Goal: Transaction & Acquisition: Obtain resource

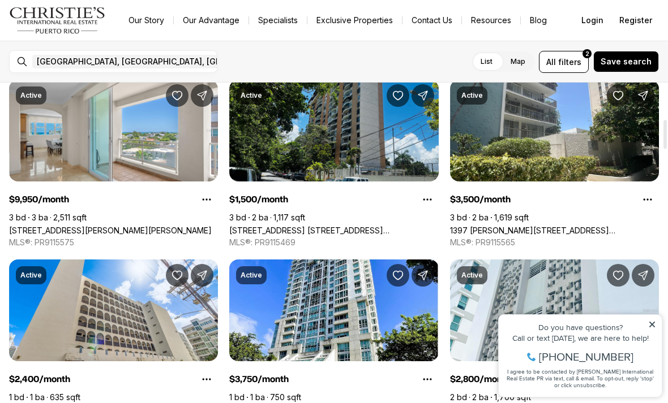
scroll to position [408, 0]
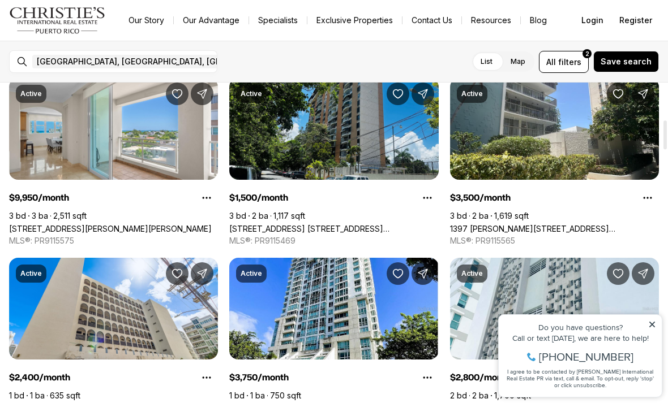
click at [651, 328] on icon at bounding box center [652, 325] width 8 height 8
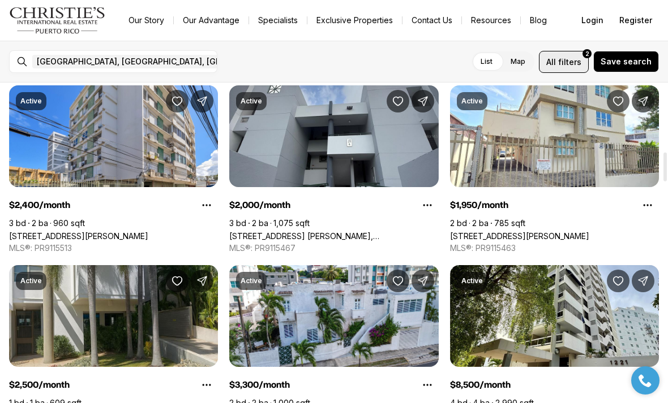
click at [574, 65] on span "filters" at bounding box center [569, 62] width 23 height 12
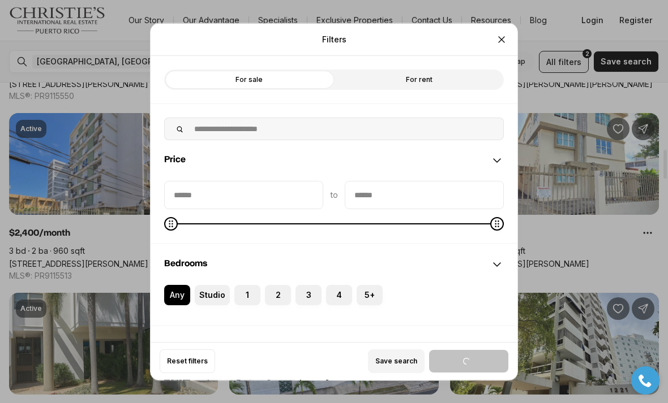
scroll to position [732, 0]
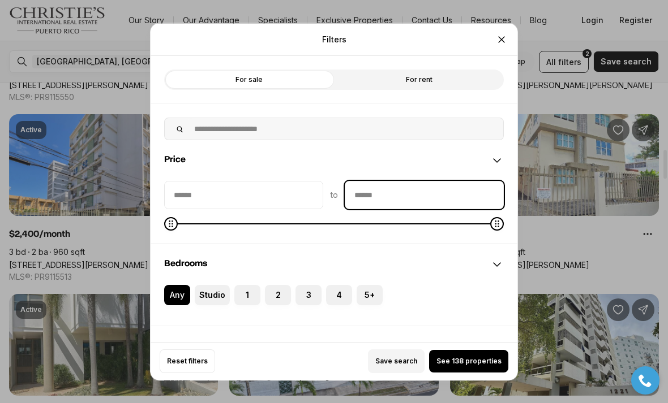
click at [406, 181] on input "priceMax" at bounding box center [424, 194] width 158 height 27
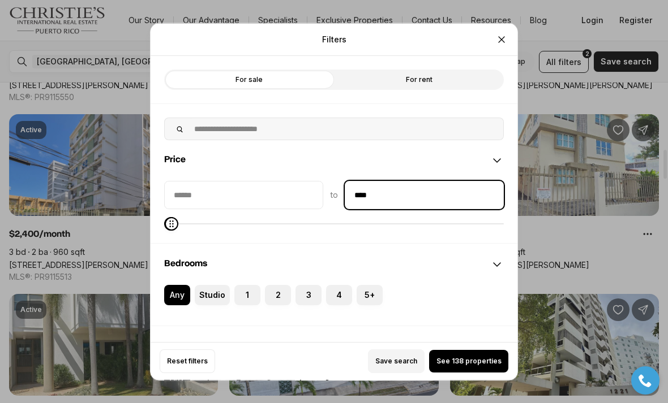
type input "******"
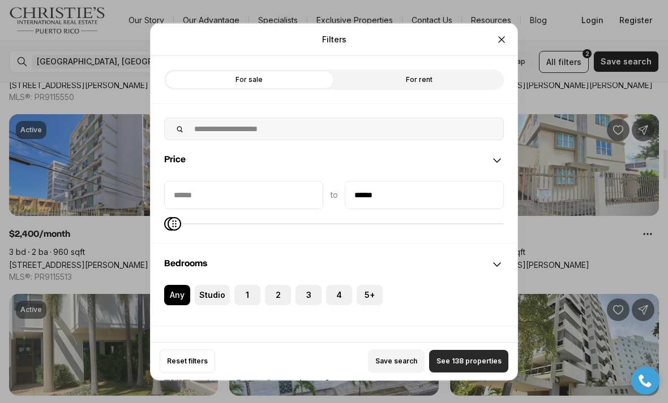
click at [468, 366] on span "See 138 properties" at bounding box center [468, 361] width 65 height 9
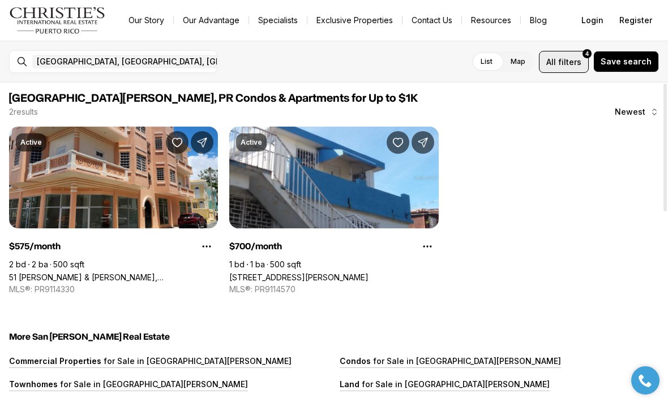
click at [574, 72] on button "All filters 4" at bounding box center [564, 62] width 50 height 22
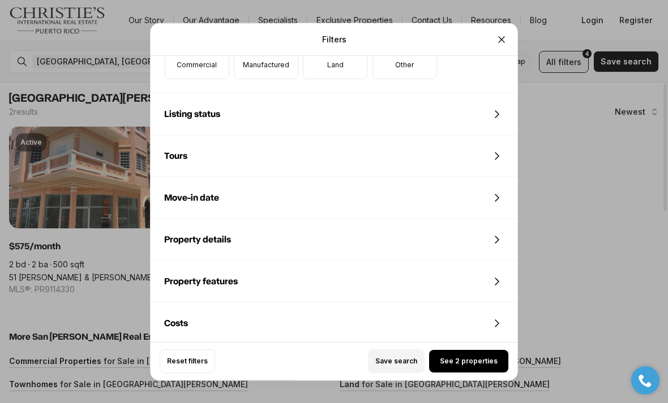
scroll to position [475, 0]
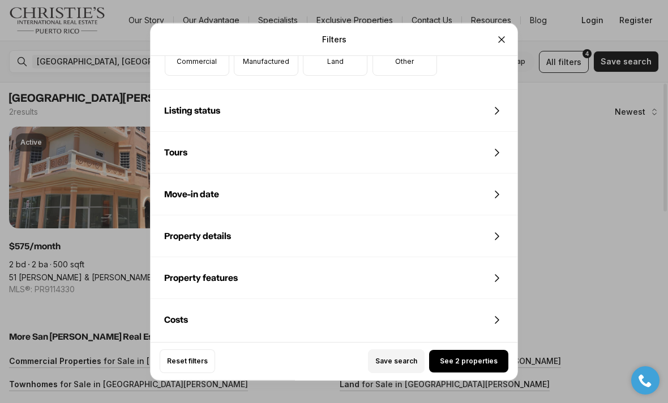
click at [578, 135] on div "Filters Refine your search with more filters For sale For rent Price to ****** …" at bounding box center [334, 201] width 668 height 403
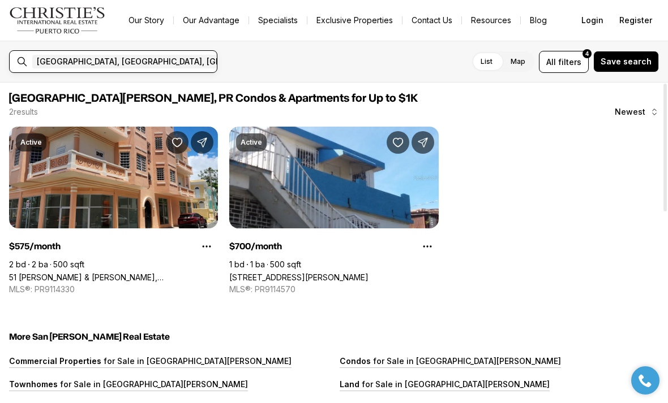
click at [305, 67] on input "text" at bounding box center [345, 62] width 80 height 14
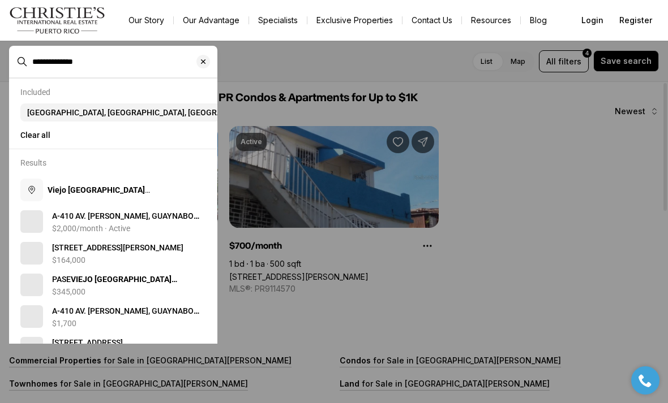
type input "**********"
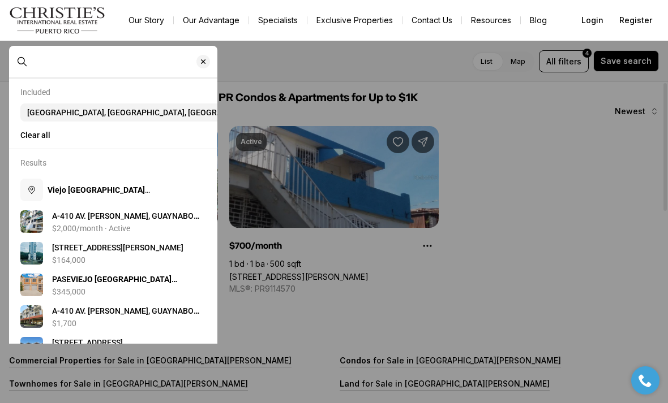
type input "**********"
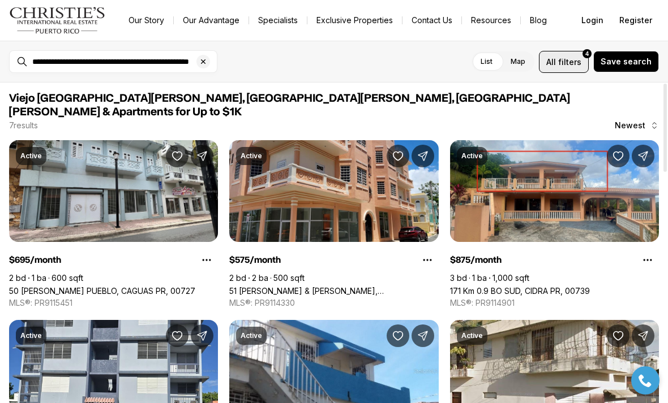
click at [564, 72] on button "All filters 4" at bounding box center [564, 62] width 50 height 22
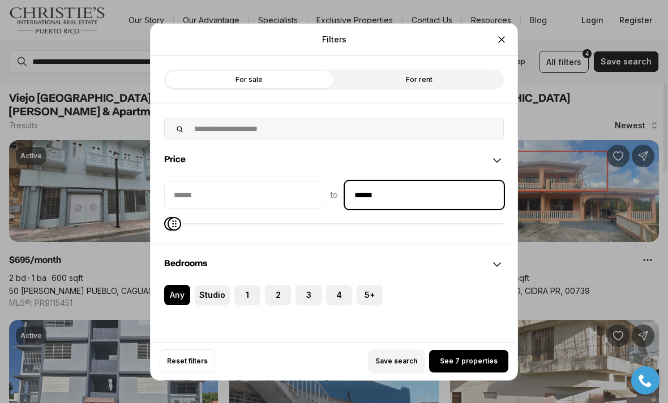
click at [424, 181] on input "******" at bounding box center [424, 194] width 158 height 27
type input "**"
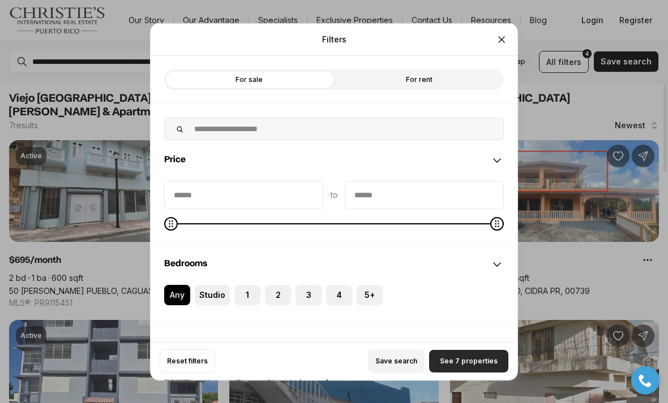
click at [472, 366] on span "See 7 properties" at bounding box center [469, 361] width 58 height 9
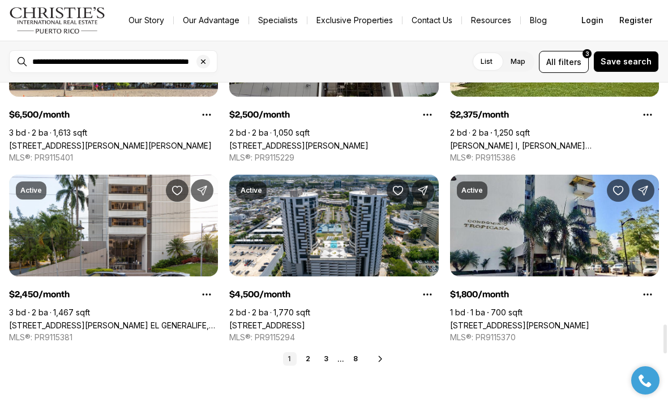
scroll to position [2664, 0]
click at [307, 352] on link "2" at bounding box center [308, 359] width 14 height 14
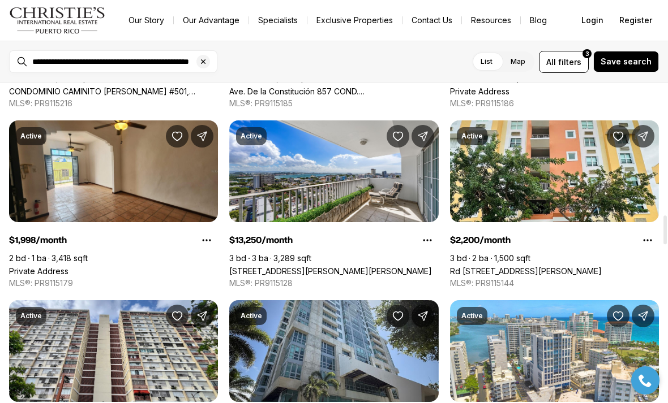
scroll to position [1459, 0]
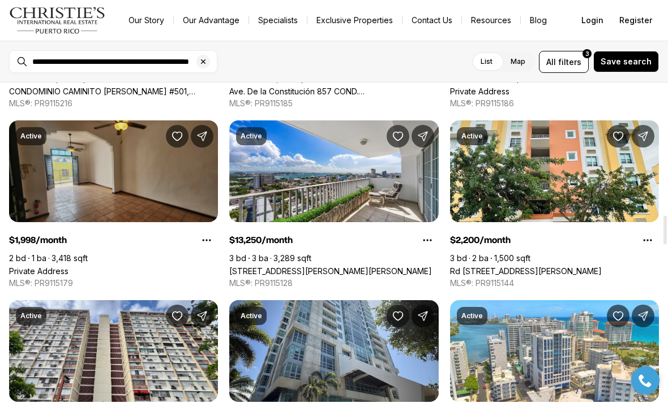
click at [50, 266] on link "Private Address" at bounding box center [38, 271] width 59 height 10
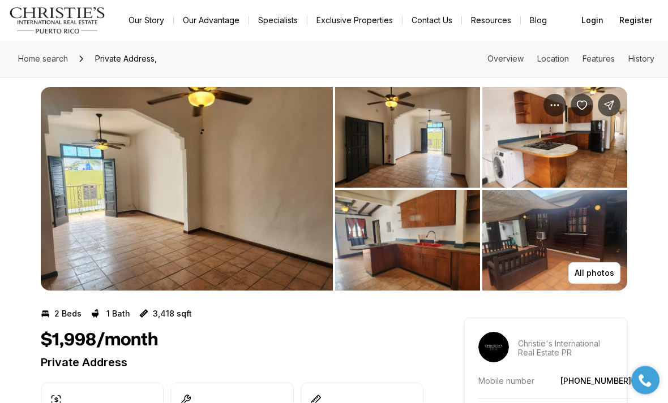
scroll to position [6, 0]
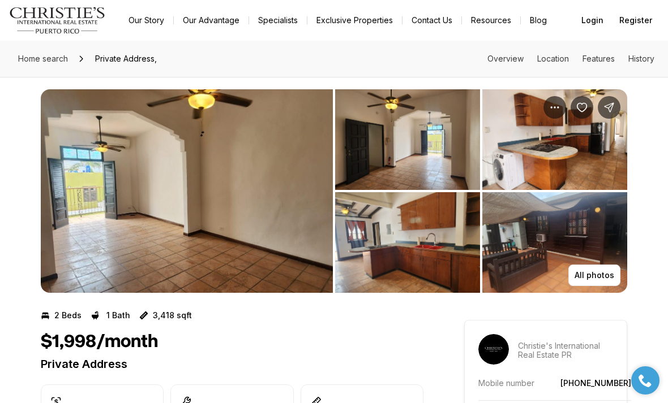
click at [410, 148] on img "View image gallery" at bounding box center [407, 139] width 145 height 101
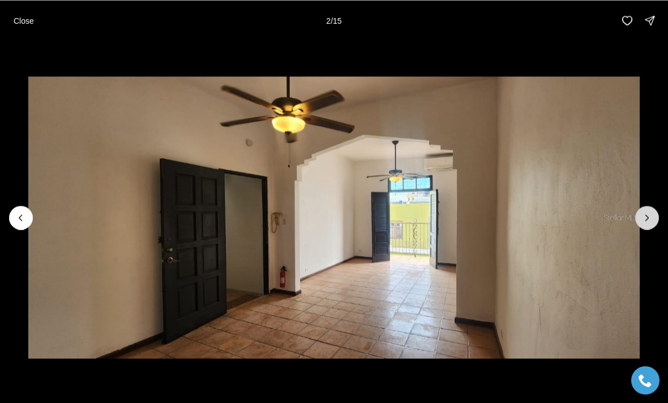
click at [652, 214] on icon "Next slide" at bounding box center [646, 217] width 11 height 11
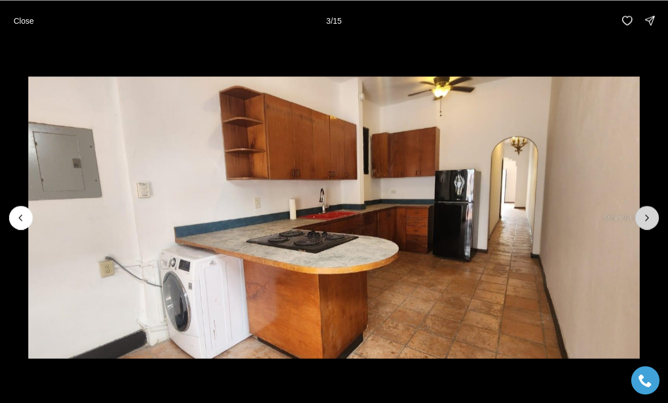
click at [649, 220] on icon "Next slide" at bounding box center [646, 217] width 11 height 11
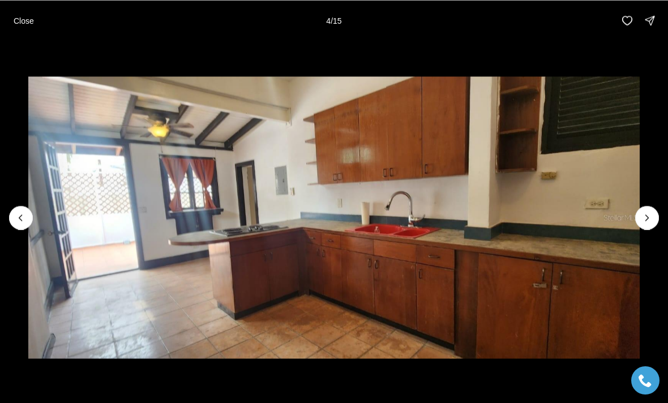
click at [640, 210] on img "4 of 15" at bounding box center [334, 217] width 612 height 282
click at [644, 222] on icon "Next slide" at bounding box center [646, 217] width 11 height 11
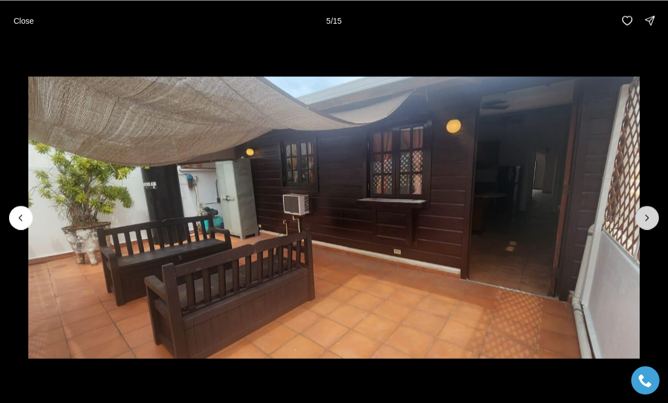
click at [648, 219] on icon "Next slide" at bounding box center [646, 217] width 11 height 11
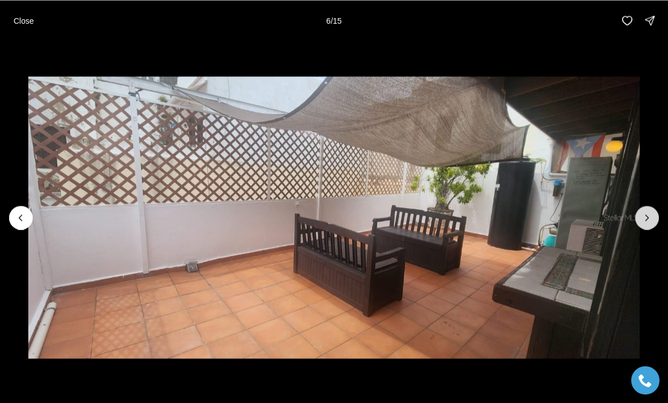
click at [650, 217] on icon "Next slide" at bounding box center [646, 217] width 11 height 11
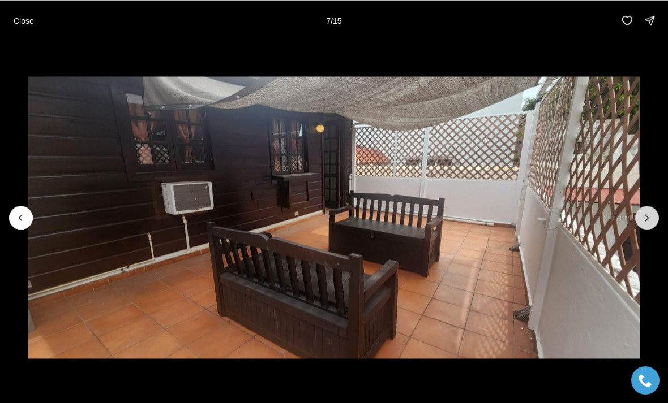
click at [650, 217] on icon "Next slide" at bounding box center [646, 217] width 11 height 11
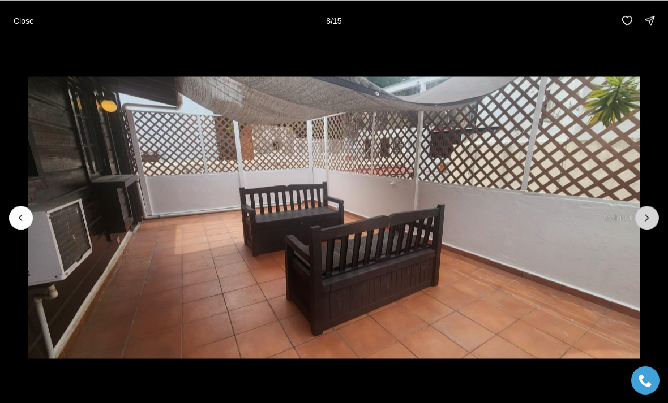
click at [650, 214] on icon "Next slide" at bounding box center [646, 217] width 11 height 11
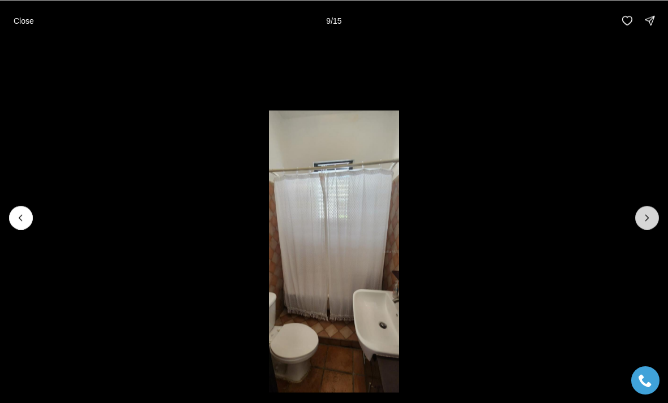
click at [650, 217] on icon "Next slide" at bounding box center [646, 217] width 11 height 11
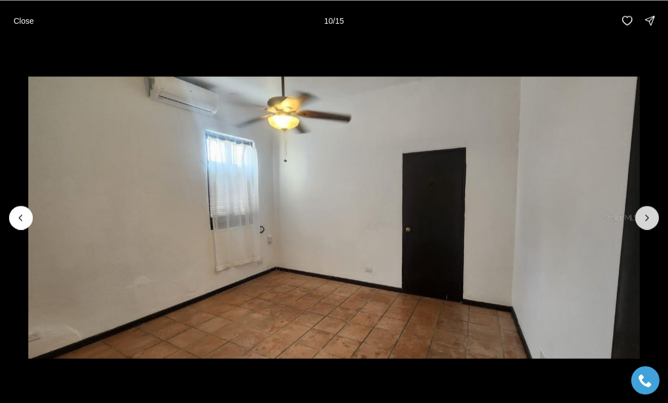
click at [643, 222] on icon "Next slide" at bounding box center [646, 217] width 11 height 11
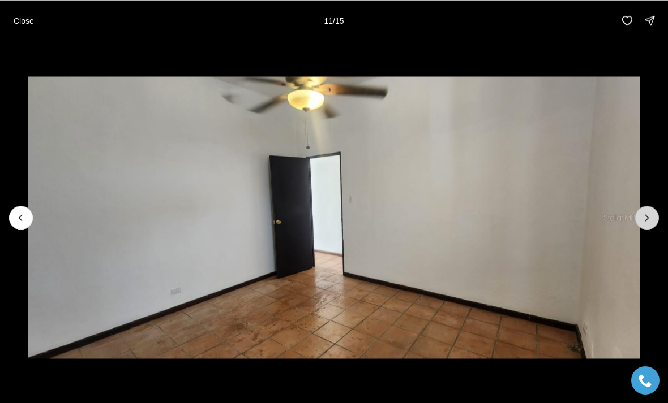
click at [650, 217] on icon "Next slide" at bounding box center [646, 217] width 11 height 11
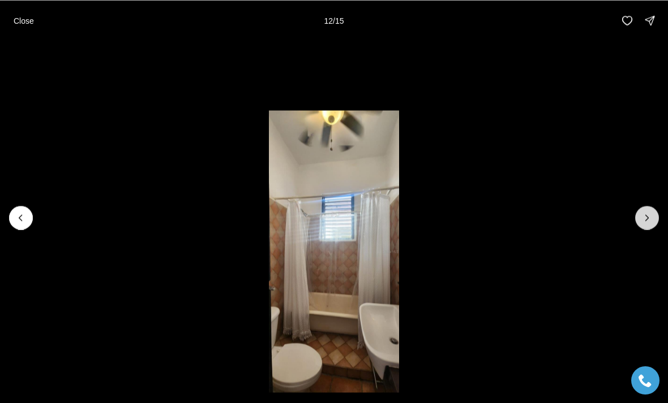
click at [651, 223] on icon "Next slide" at bounding box center [646, 217] width 11 height 11
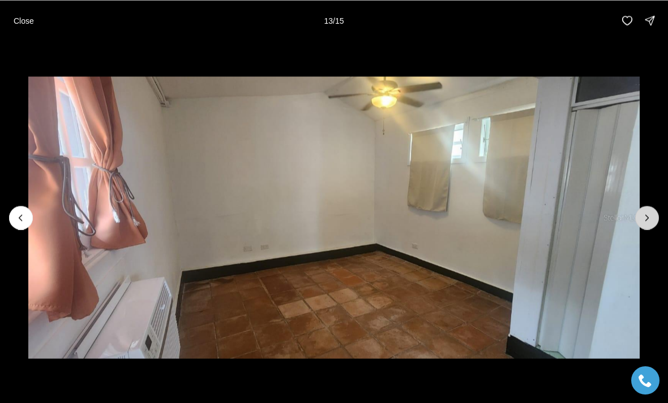
click at [646, 217] on icon "Next slide" at bounding box center [646, 217] width 11 height 11
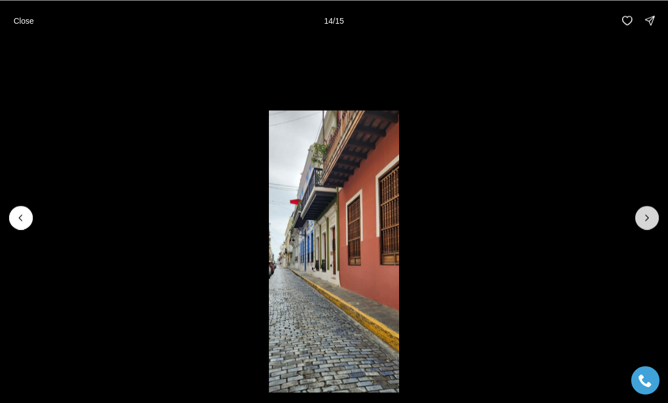
click at [647, 221] on icon "Next slide" at bounding box center [646, 217] width 11 height 11
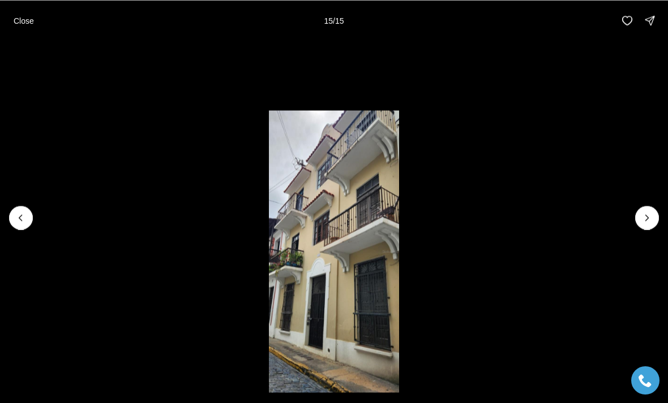
click at [649, 222] on div at bounding box center [647, 218] width 24 height 24
click at [654, 221] on div at bounding box center [647, 218] width 24 height 24
click at [647, 220] on div at bounding box center [647, 218] width 24 height 24
click at [642, 218] on div at bounding box center [647, 218] width 24 height 24
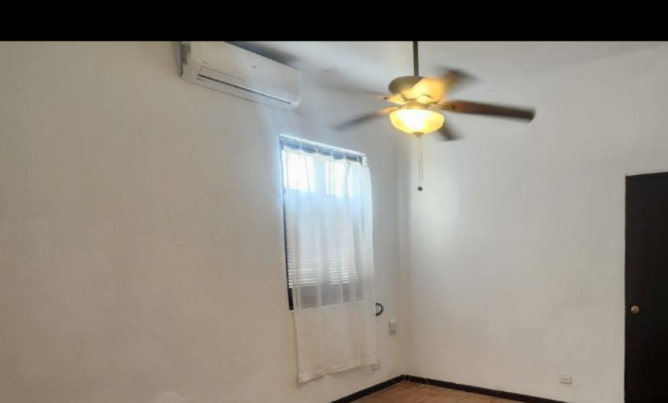
scroll to position [0, 0]
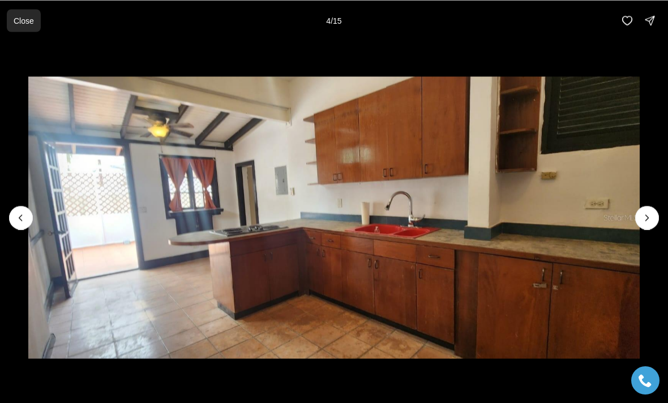
click at [18, 27] on button "Close" at bounding box center [24, 20] width 34 height 23
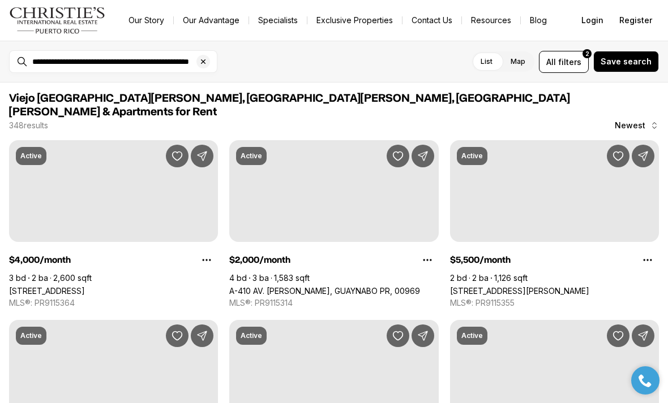
scroll to position [1459, 0]
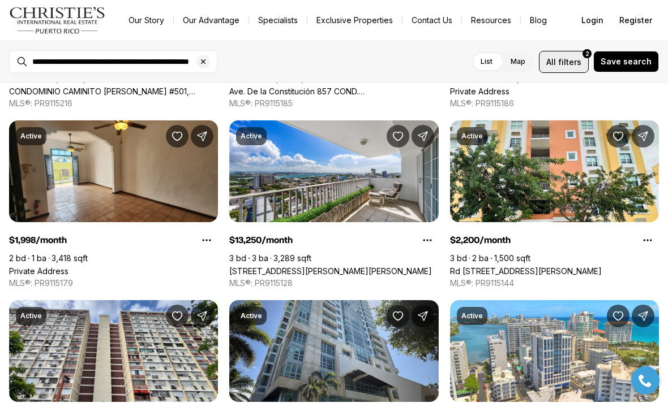
click at [565, 64] on span "filters" at bounding box center [569, 62] width 23 height 12
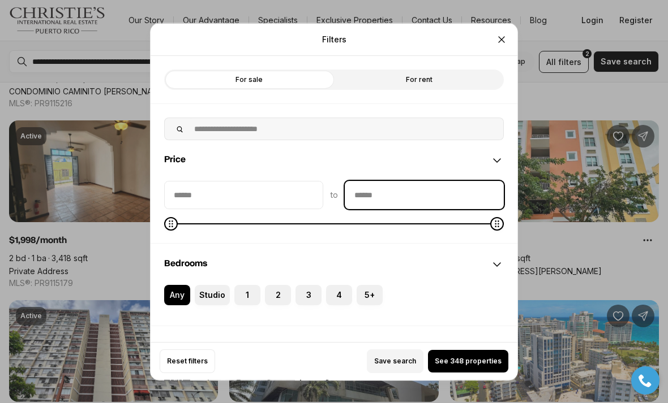
click at [449, 181] on input "priceMax" at bounding box center [424, 194] width 158 height 27
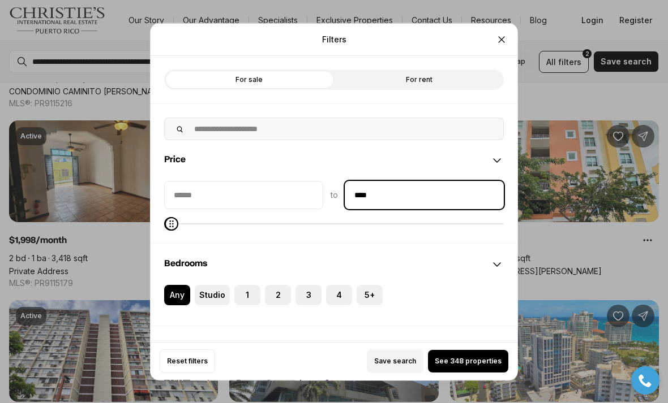
type input "******"
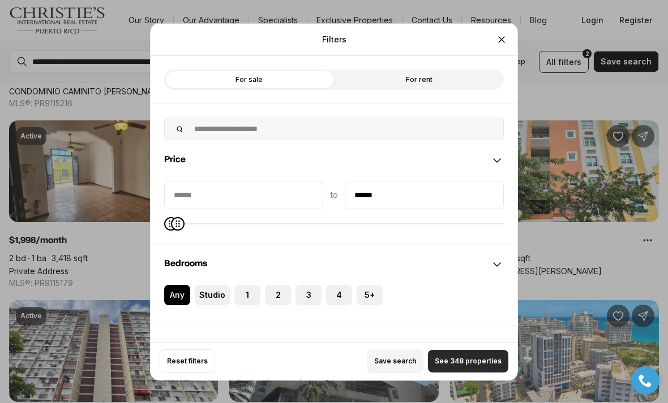
click at [481, 373] on button "See 348 properties" at bounding box center [468, 361] width 80 height 23
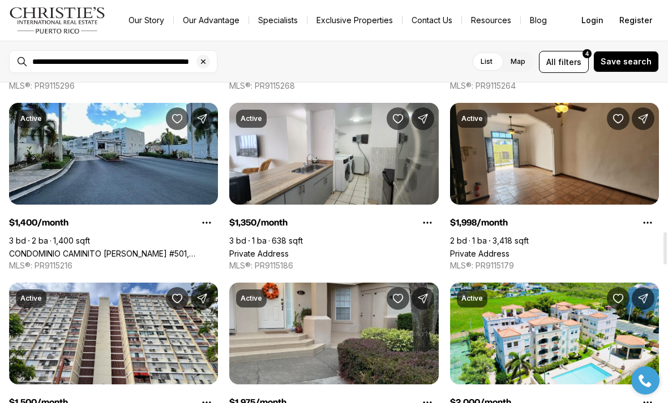
scroll to position [1476, 0]
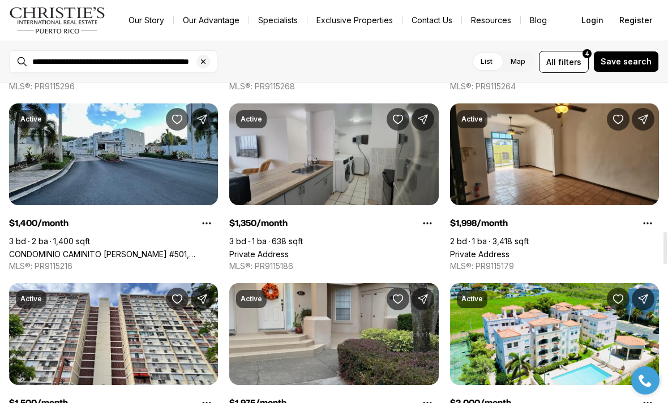
click at [289, 249] on link "Private Address" at bounding box center [258, 254] width 59 height 10
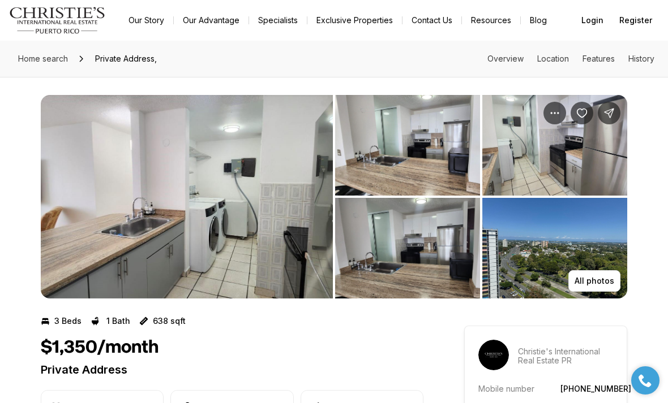
click at [285, 257] on img "View image gallery" at bounding box center [187, 197] width 292 height 204
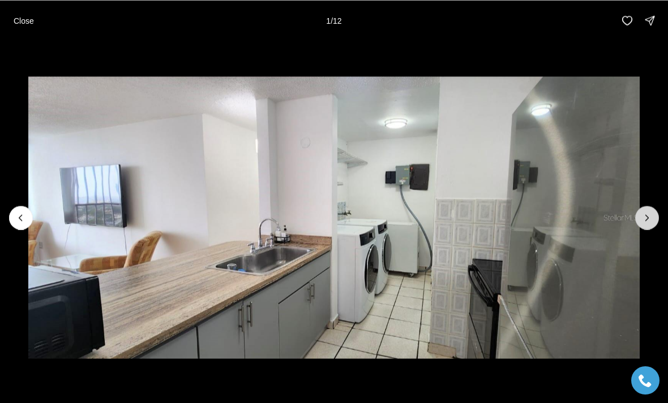
click at [648, 218] on icon "Next slide" at bounding box center [646, 217] width 11 height 11
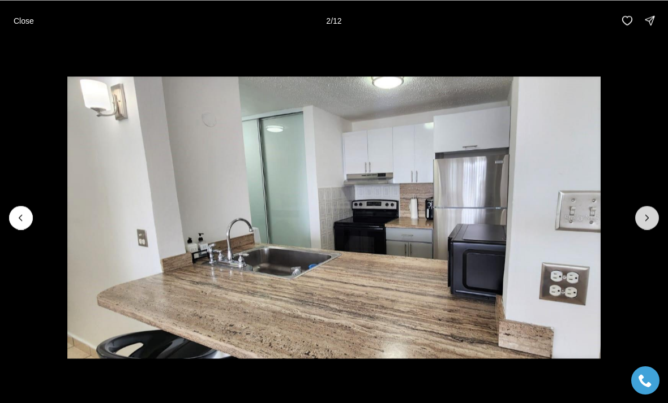
click at [650, 214] on icon "Next slide" at bounding box center [646, 217] width 11 height 11
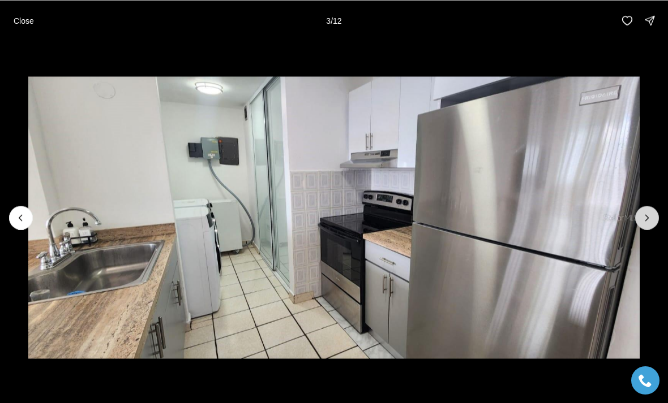
click at [651, 219] on icon "Next slide" at bounding box center [646, 217] width 11 height 11
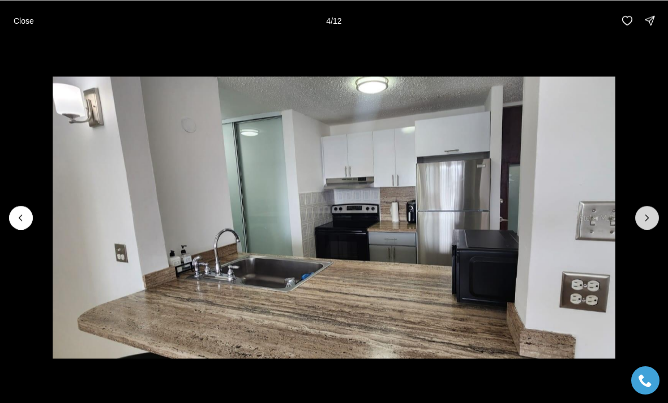
click at [650, 215] on icon "Next slide" at bounding box center [646, 217] width 11 height 11
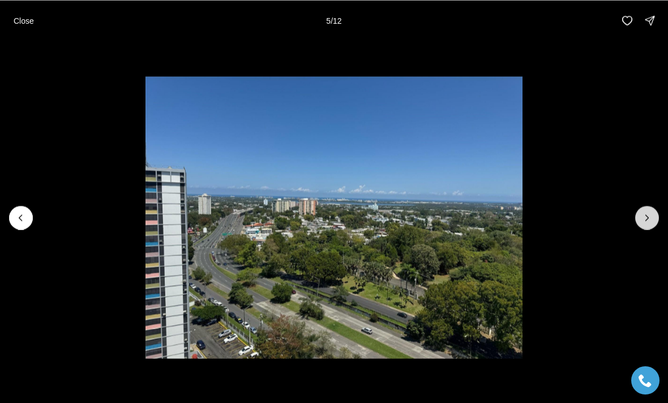
click at [651, 214] on icon "Next slide" at bounding box center [646, 217] width 11 height 11
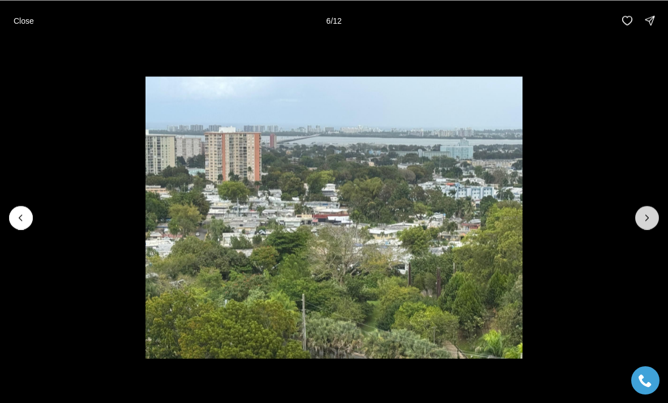
click at [650, 214] on icon "Next slide" at bounding box center [646, 217] width 11 height 11
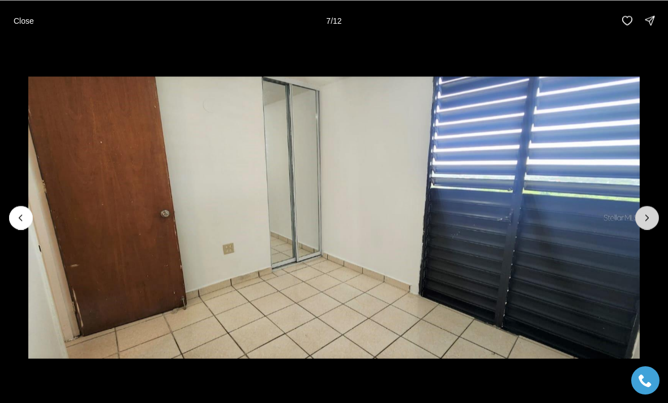
click at [650, 213] on icon "Next slide" at bounding box center [646, 217] width 11 height 11
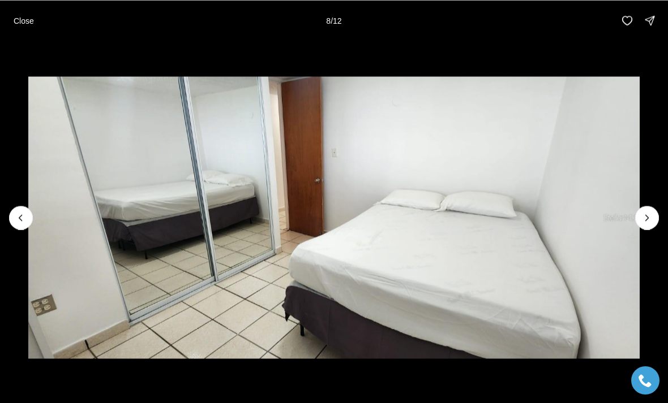
click at [640, 217] on img "8 of 12" at bounding box center [334, 217] width 612 height 282
click at [655, 213] on button "Next slide" at bounding box center [647, 218] width 24 height 24
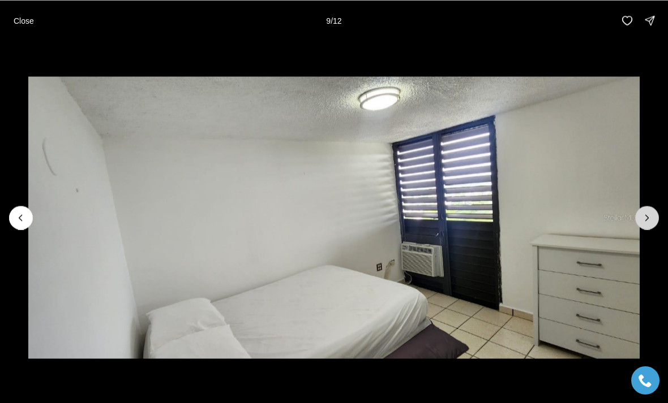
click at [651, 212] on icon "Next slide" at bounding box center [646, 217] width 11 height 11
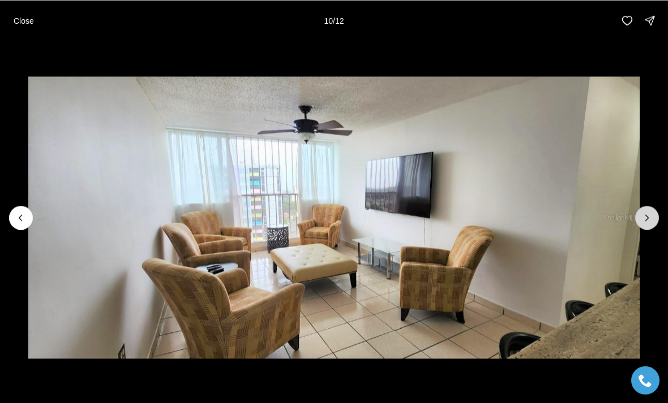
click at [651, 217] on icon "Next slide" at bounding box center [646, 217] width 11 height 11
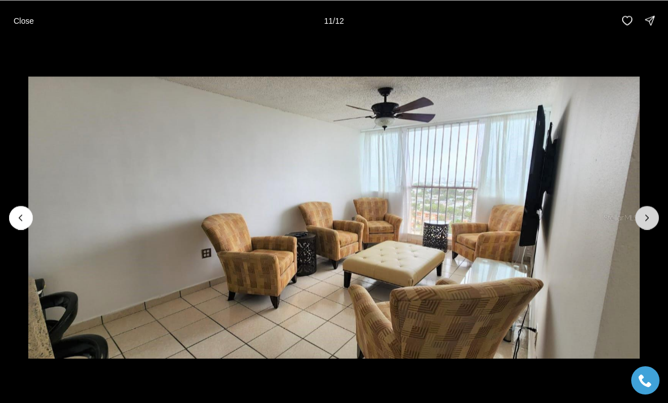
click at [651, 220] on icon "Next slide" at bounding box center [646, 217] width 11 height 11
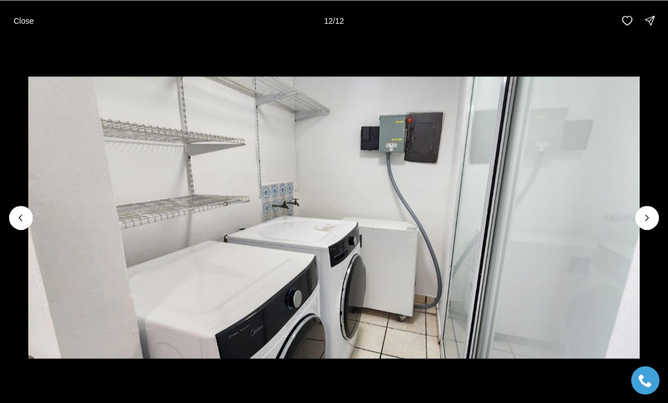
click at [652, 221] on div at bounding box center [647, 218] width 24 height 24
click at [653, 222] on div at bounding box center [647, 218] width 24 height 24
click at [650, 216] on div at bounding box center [647, 218] width 24 height 24
click at [649, 216] on div at bounding box center [647, 218] width 24 height 24
click at [16, 23] on p "Close" at bounding box center [24, 20] width 20 height 9
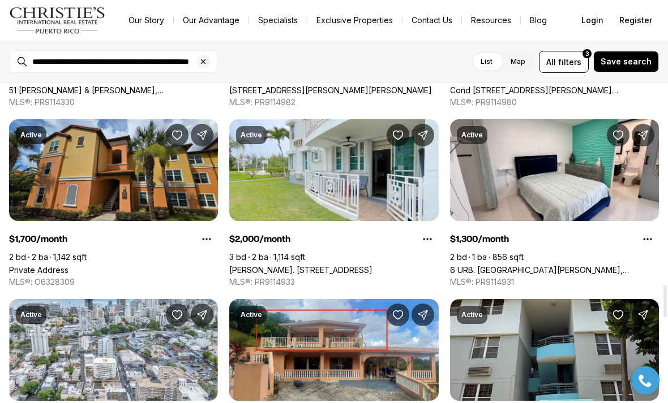
scroll to position [2000, 0]
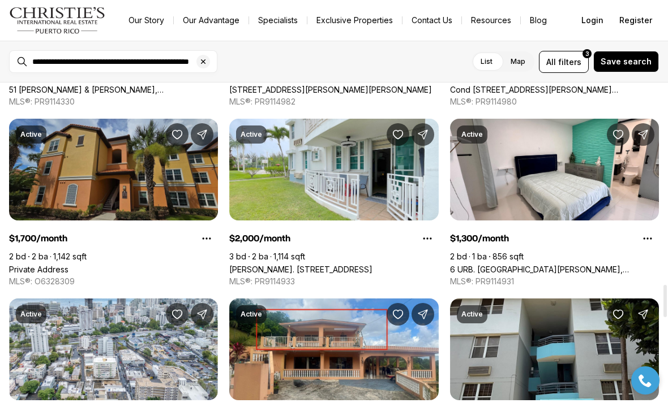
click at [68, 265] on link "Private Address" at bounding box center [38, 270] width 59 height 10
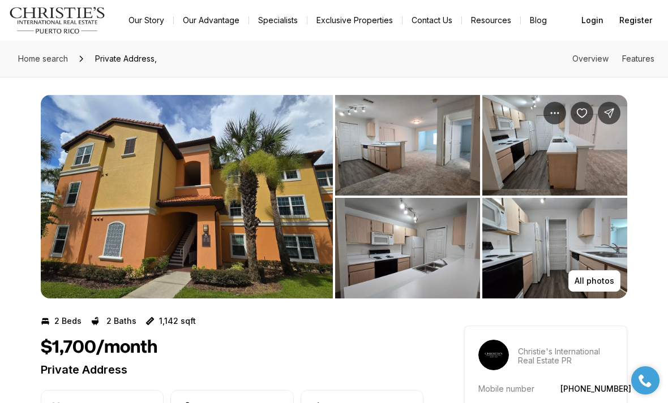
click at [442, 147] on img "View image gallery" at bounding box center [407, 145] width 145 height 101
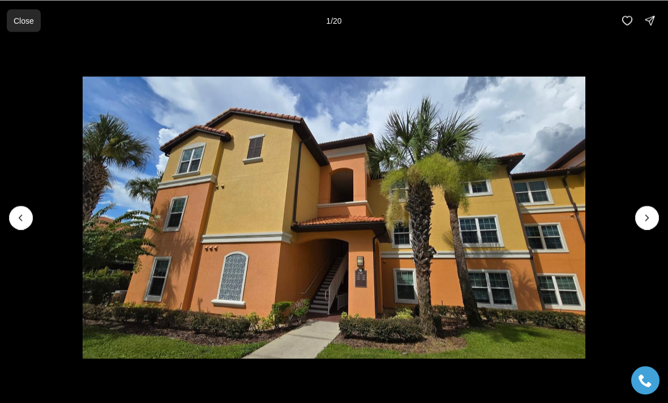
click at [14, 29] on button "Close" at bounding box center [24, 20] width 34 height 23
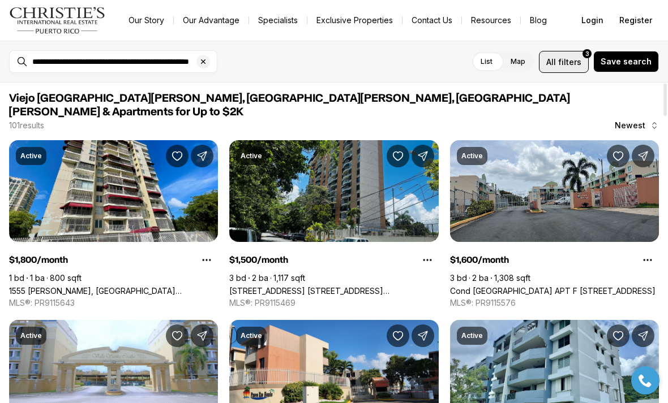
click at [574, 53] on button "All filters 3" at bounding box center [564, 62] width 50 height 22
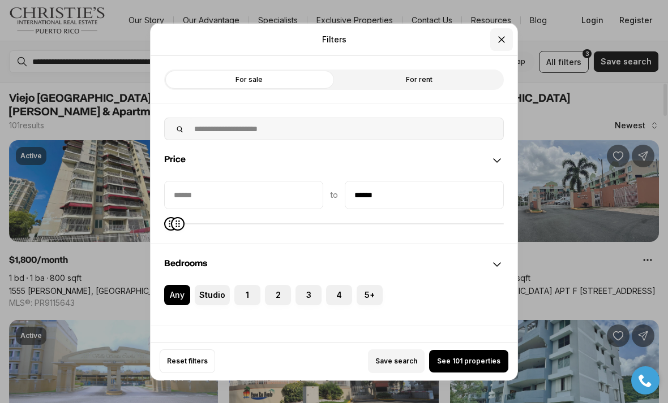
click at [498, 33] on icon "Close" at bounding box center [501, 38] width 11 height 11
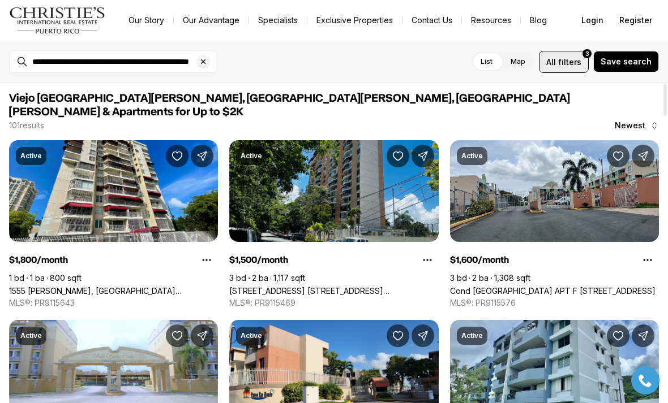
click at [564, 68] on button "All filters 3" at bounding box center [564, 62] width 50 height 22
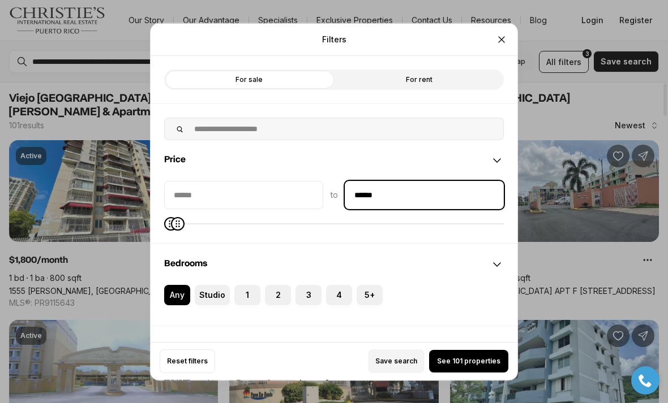
click at [439, 189] on input "******" at bounding box center [424, 194] width 158 height 27
type input "**"
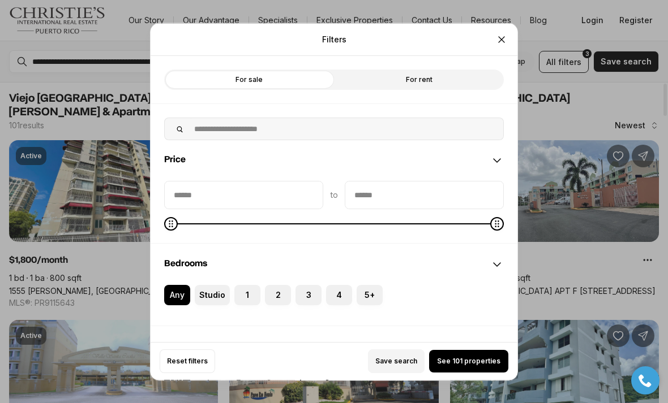
click at [494, 23] on div "Filters Refine your search with more filters For sale For rent Price to Bedroom…" at bounding box center [334, 202] width 368 height 358
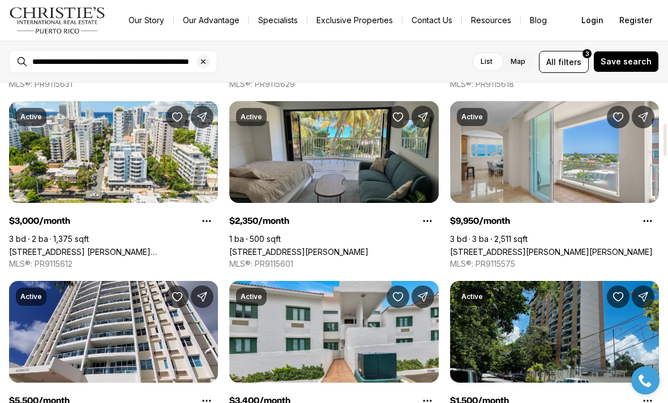
scroll to position [398, 0]
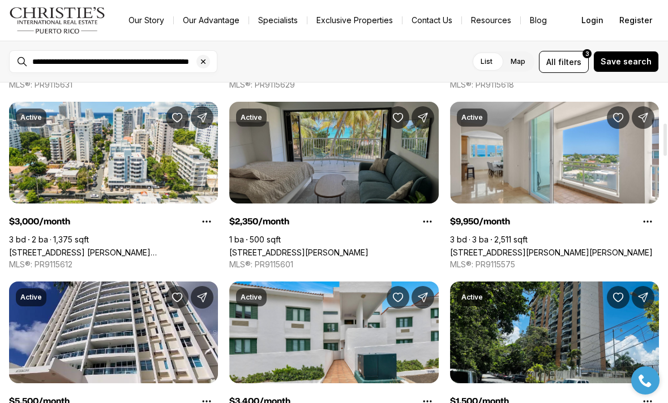
click at [368, 248] on link "[STREET_ADDRESS][PERSON_NAME]" at bounding box center [298, 253] width 139 height 10
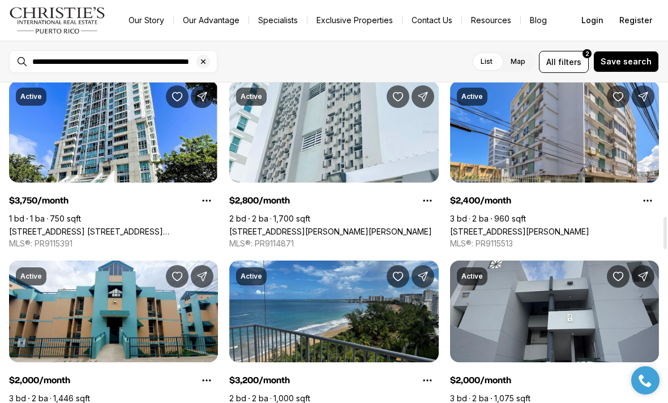
scroll to position [1314, 0]
